Goal: Find specific page/section: Find specific page/section

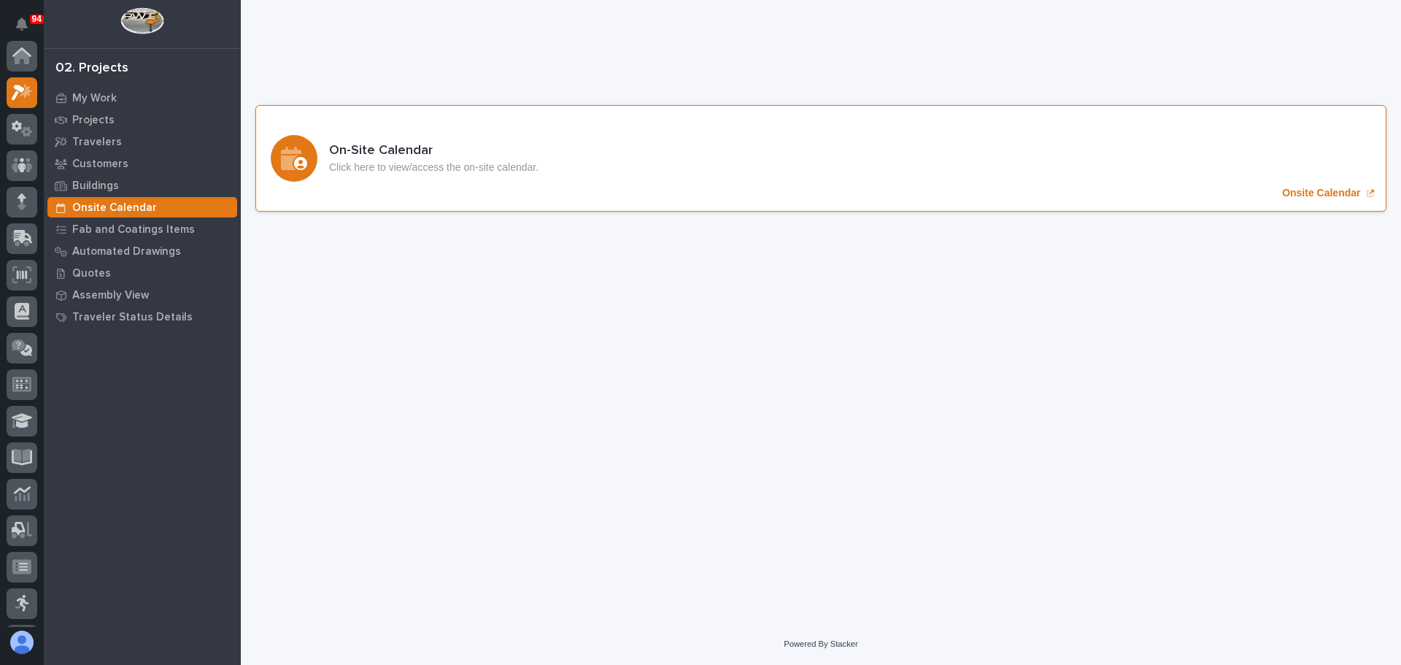
scroll to position [36, 0]
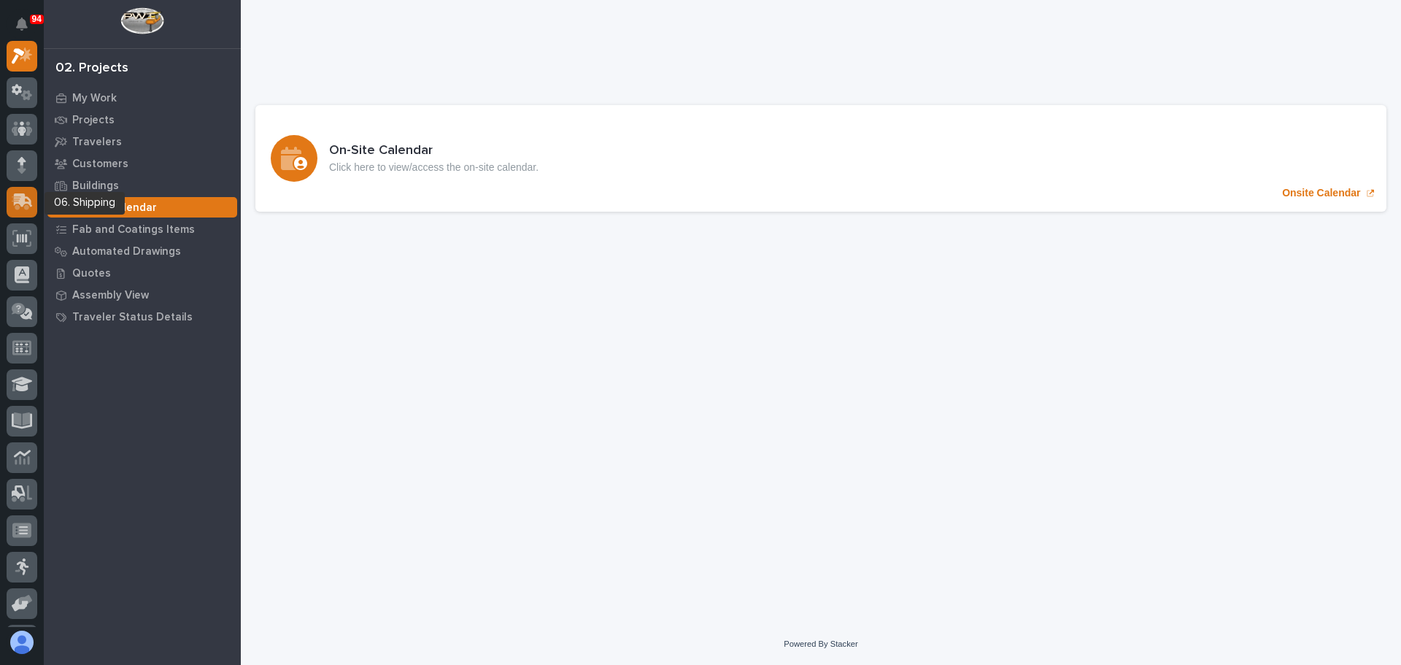
click at [17, 195] on icon at bounding box center [23, 200] width 19 height 14
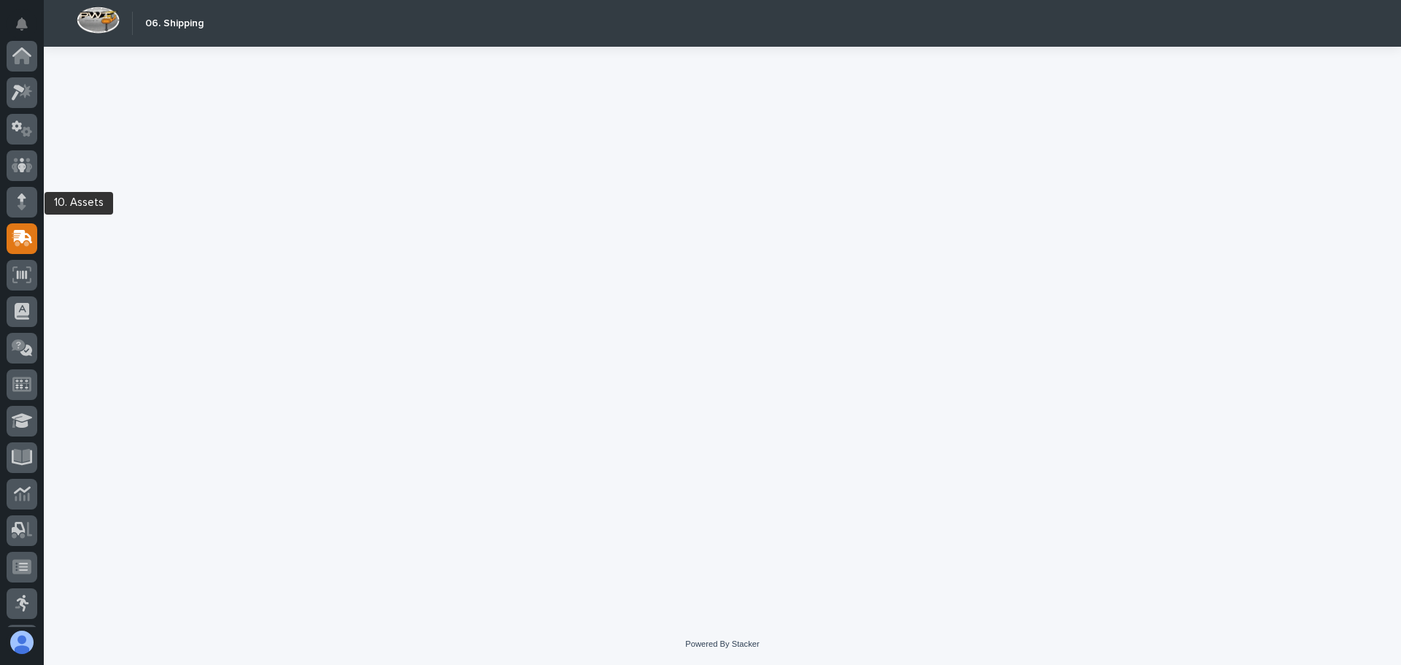
scroll to position [182, 0]
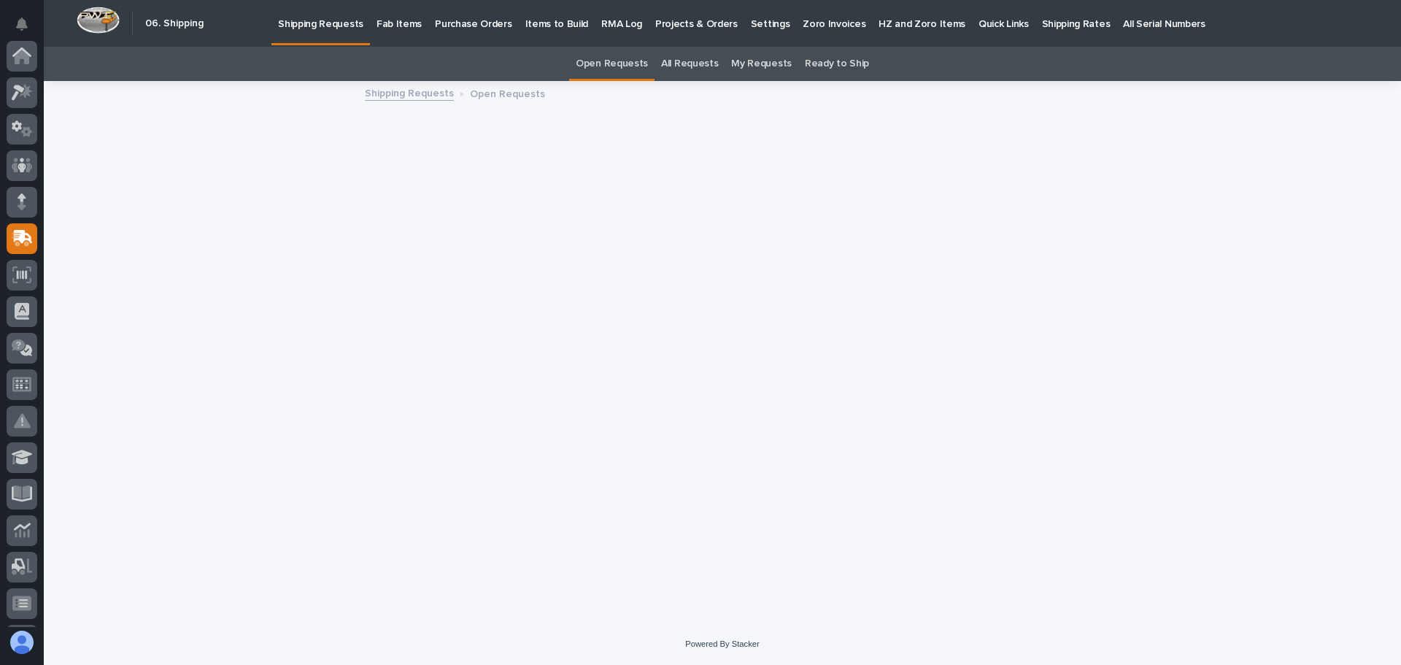
scroll to position [182, 0]
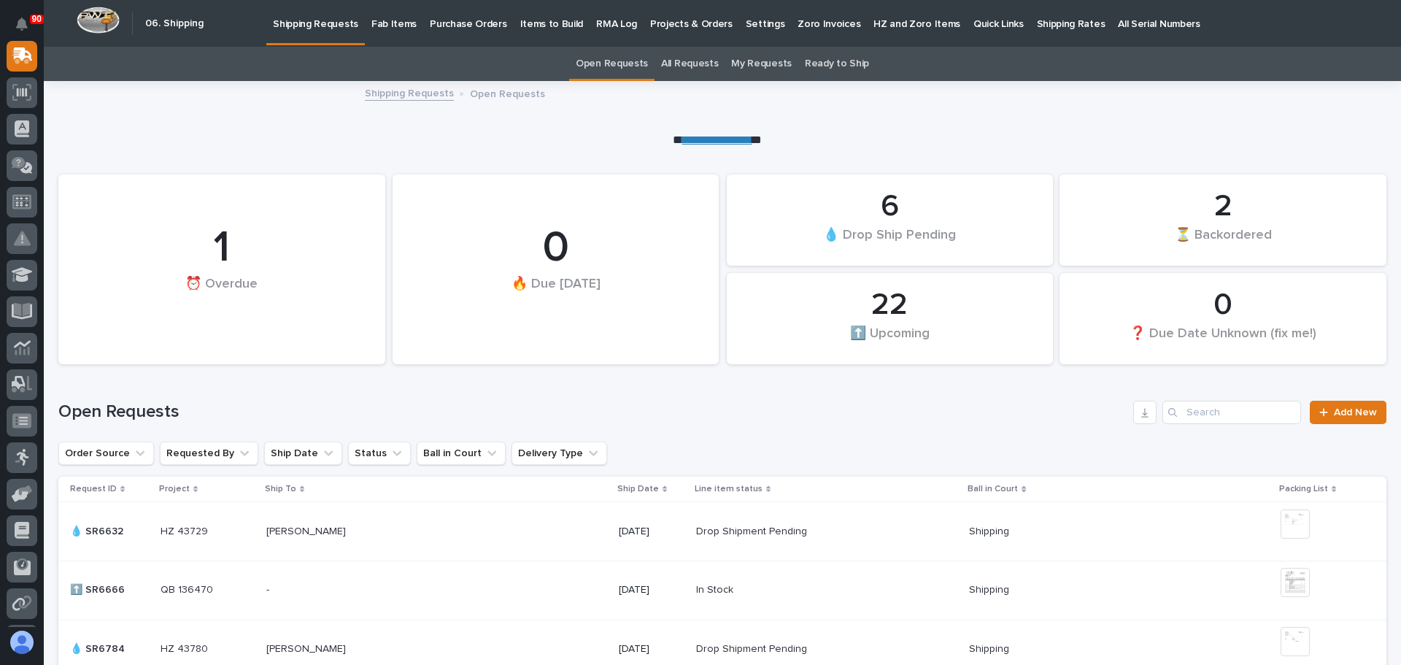
click at [374, 22] on p "Fab Items" at bounding box center [393, 15] width 45 height 31
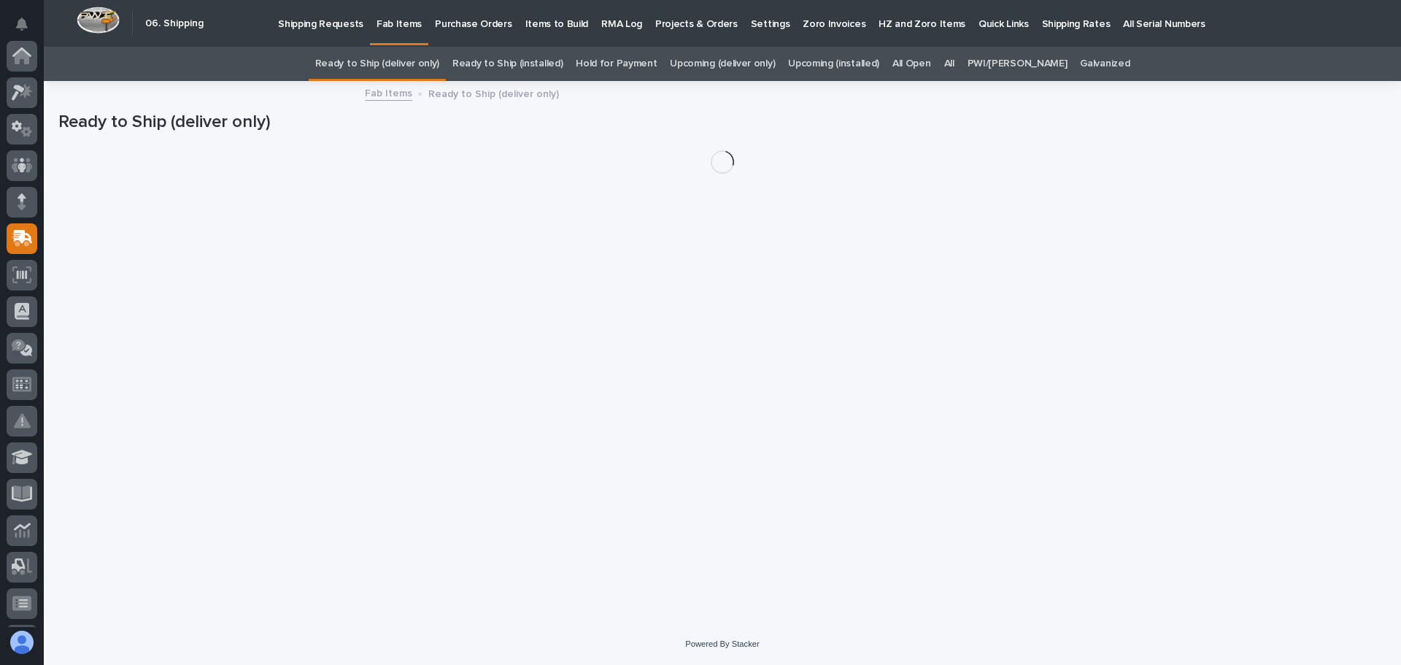
scroll to position [182, 0]
click at [954, 61] on link "All" at bounding box center [949, 64] width 10 height 34
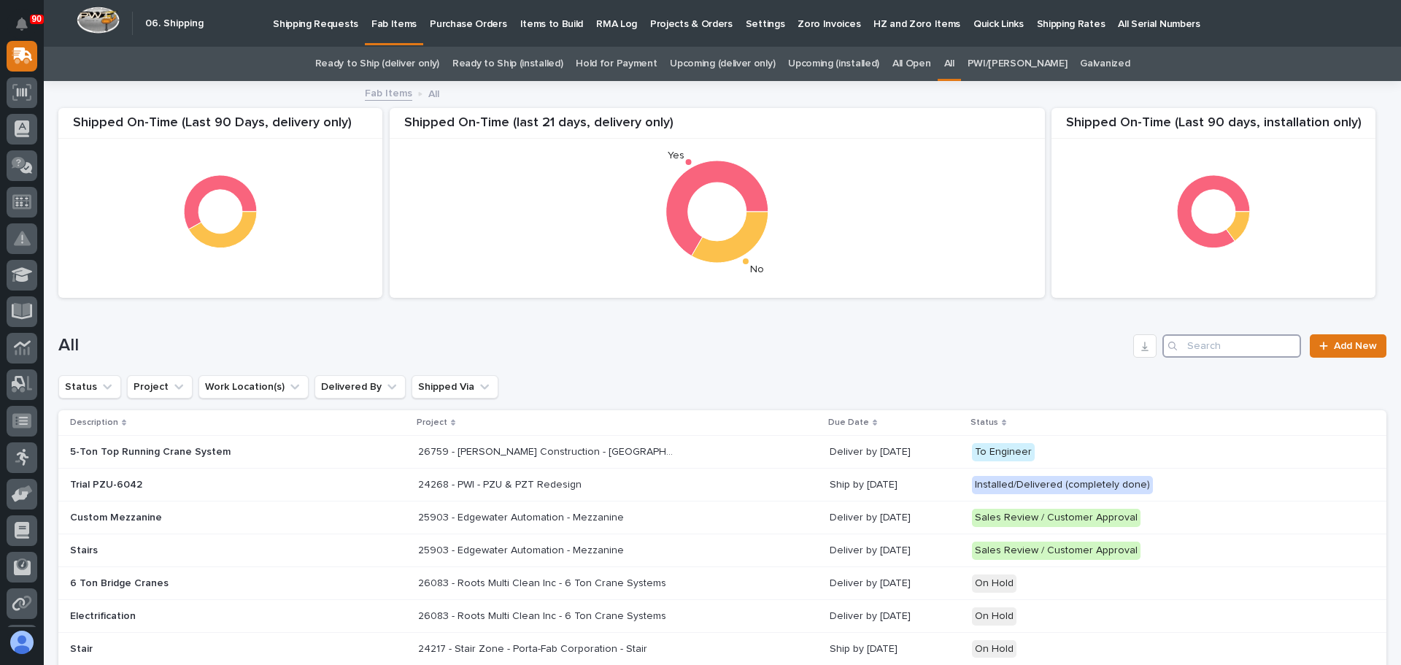
click at [1181, 338] on input "Search" at bounding box center [1231, 345] width 139 height 23
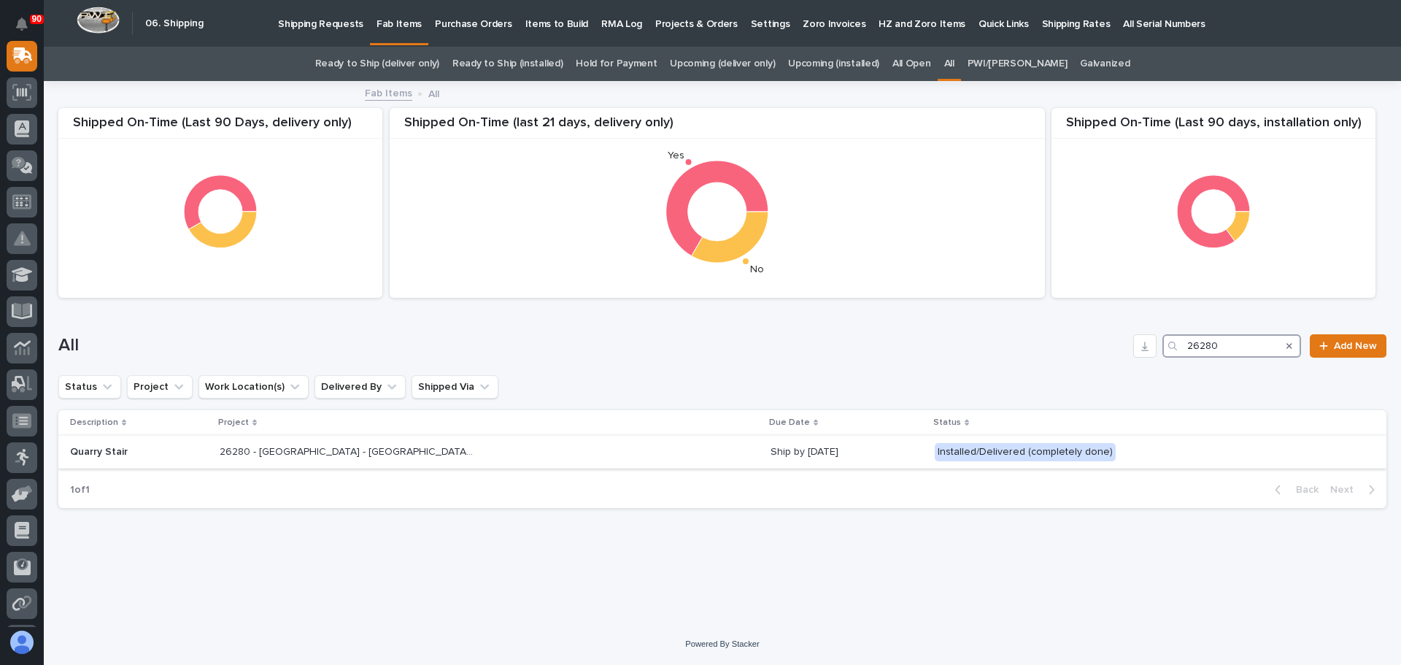
type input "26280"
click at [503, 445] on div "26280 - Stair Zone - University of Missouri - UNIVERSITY OF MISSOURI 26280 - St…" at bounding box center [489, 452] width 539 height 24
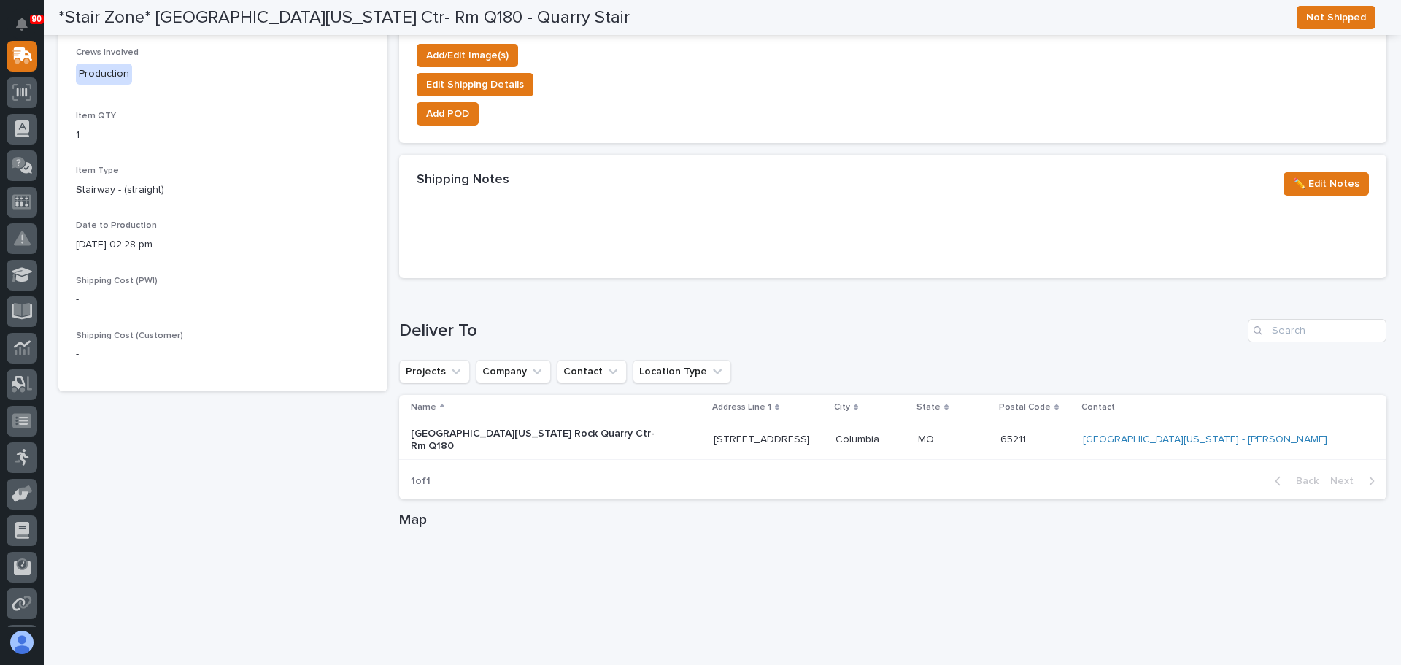
scroll to position [783, 0]
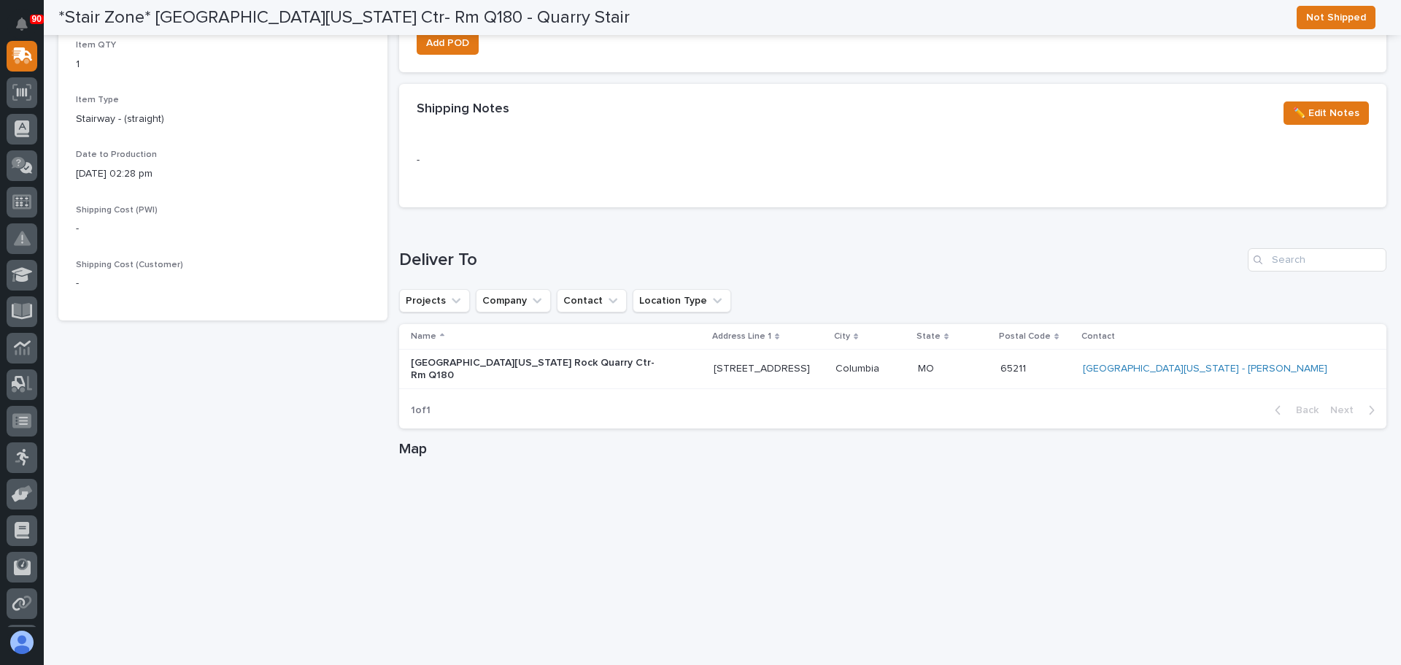
click at [775, 363] on p "1400 Rock Quarry Rd" at bounding box center [768, 369] width 110 height 12
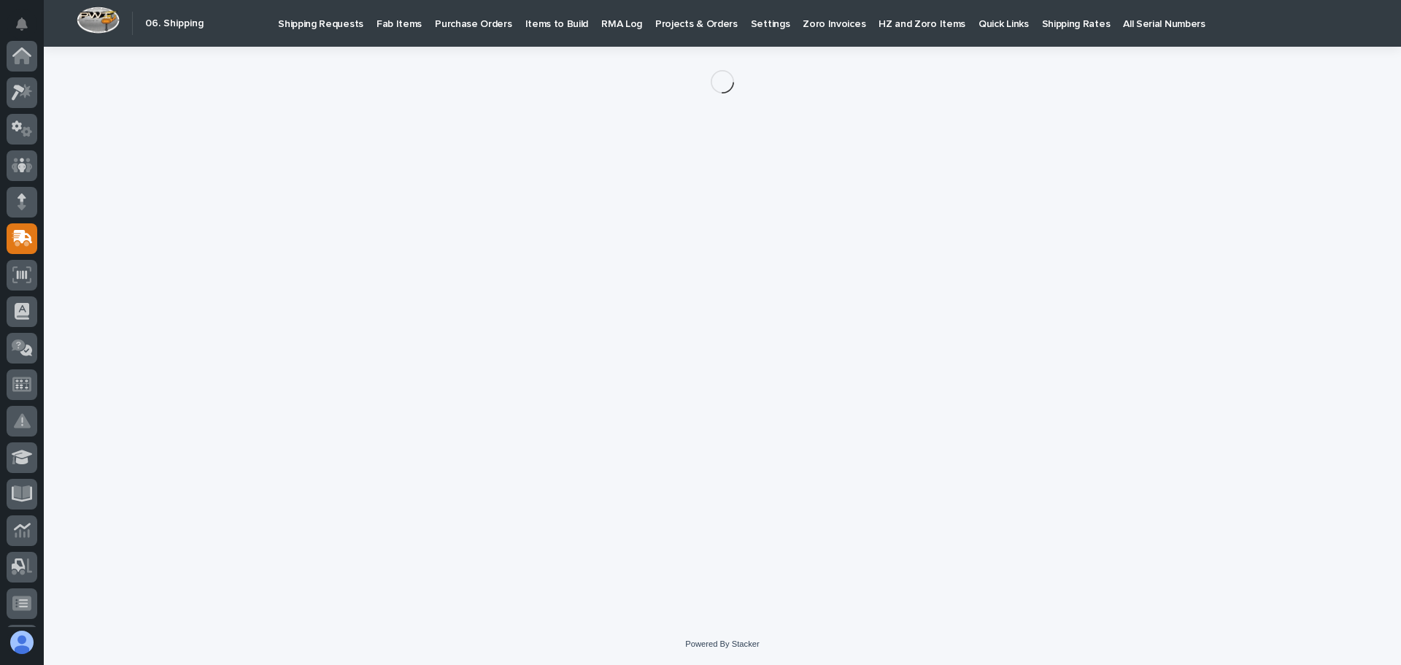
scroll to position [182, 0]
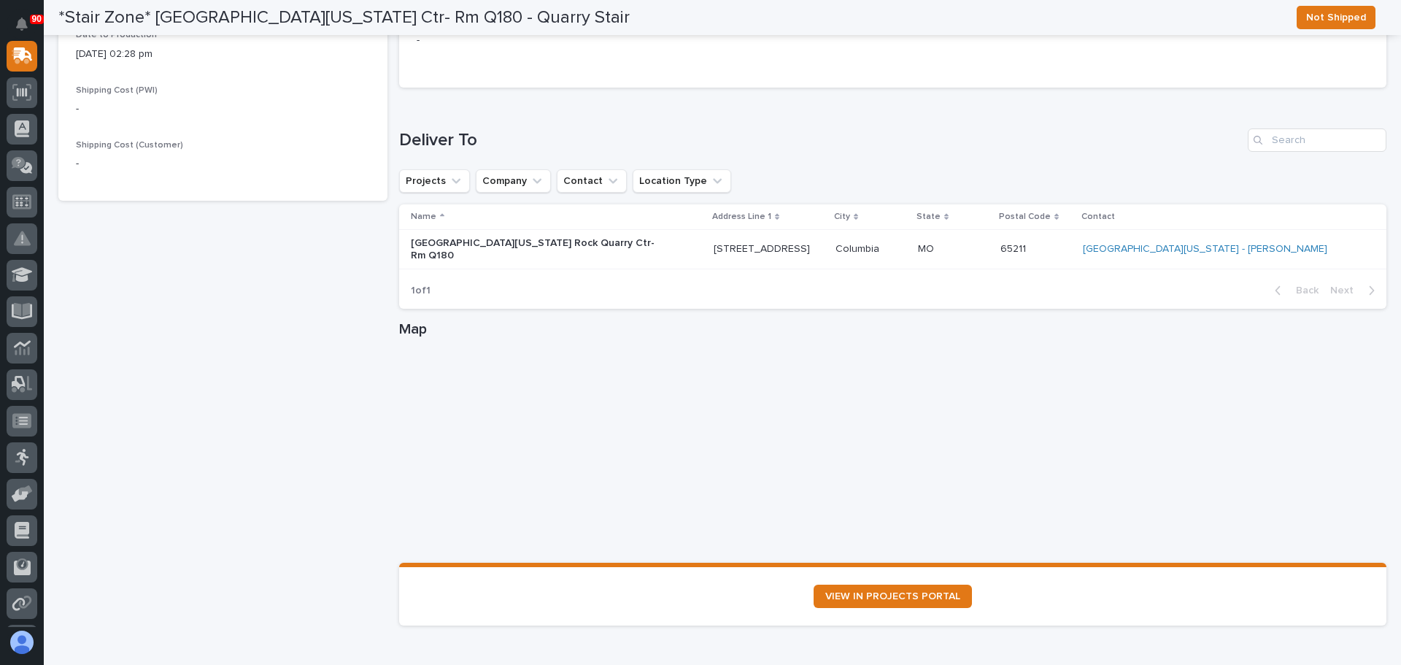
scroll to position [975, 0]
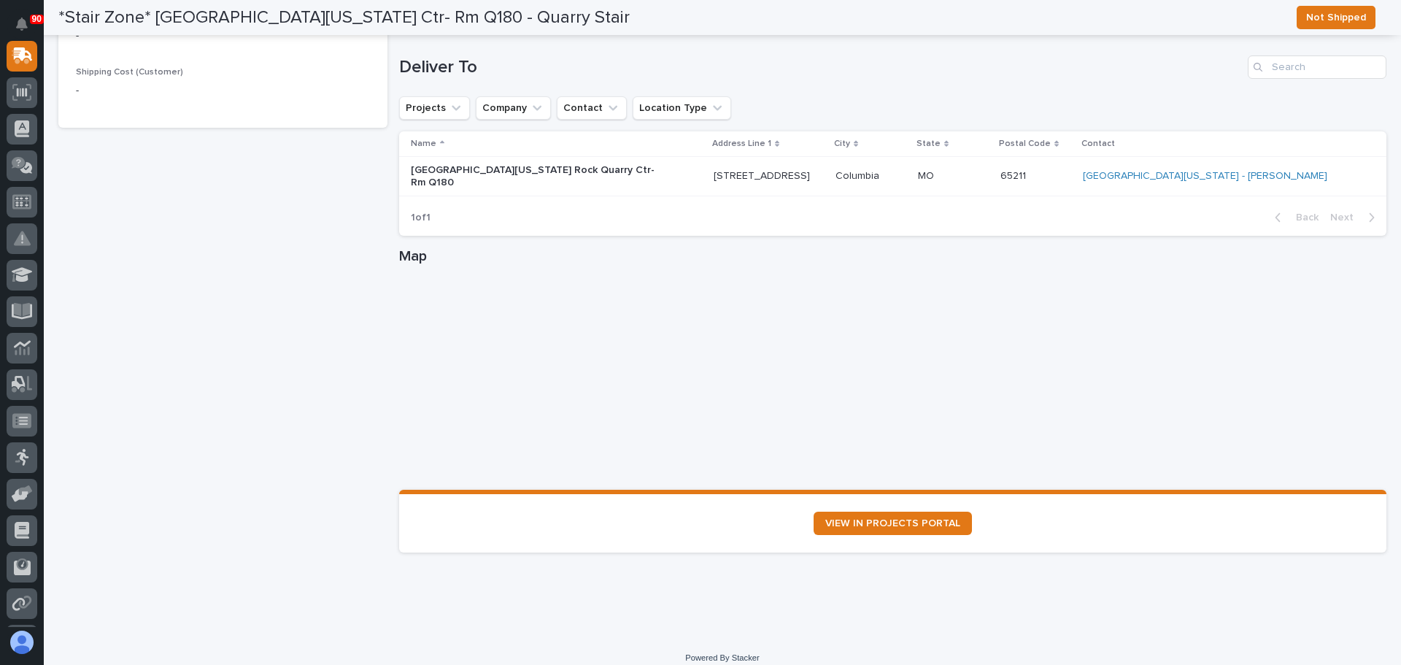
drag, startPoint x: 282, startPoint y: 274, endPoint x: 294, endPoint y: 279, distance: 12.7
